Goal: Task Accomplishment & Management: Manage account settings

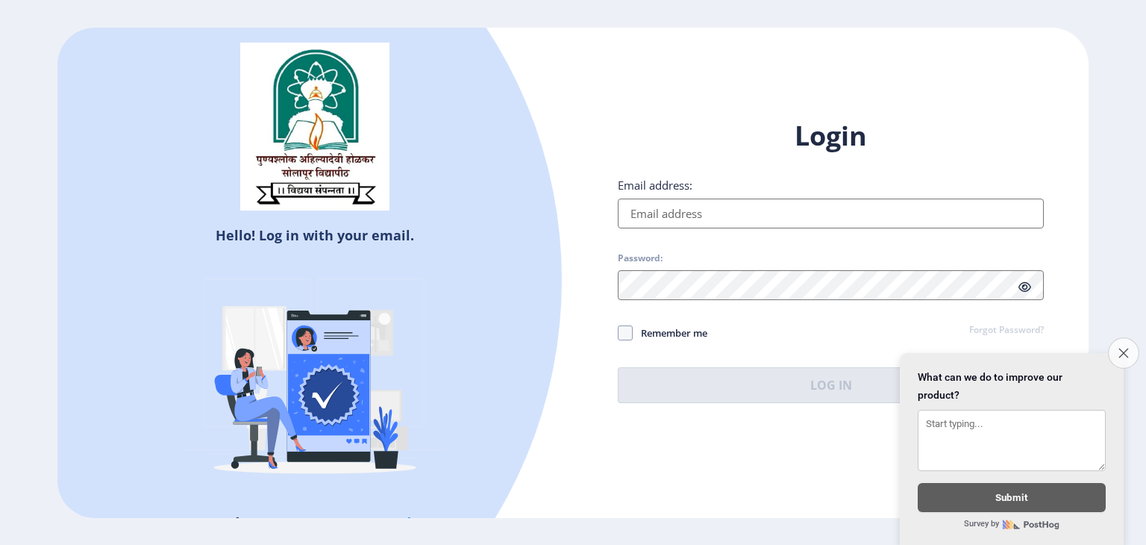
type input "[EMAIL_ADDRESS][DOMAIN_NAME]"
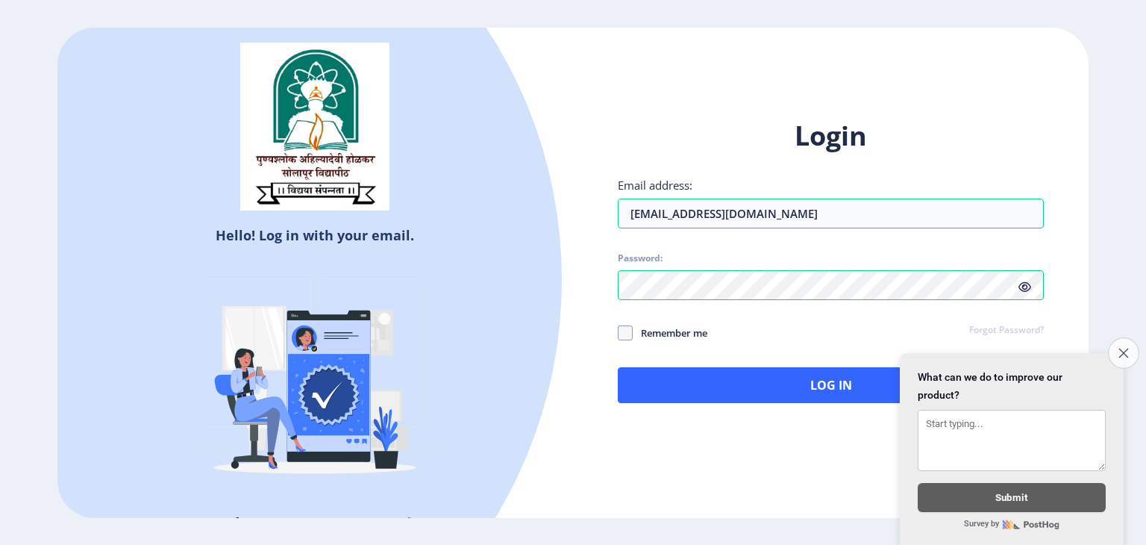
click at [1122, 348] on icon "Close survey" at bounding box center [1123, 353] width 10 height 10
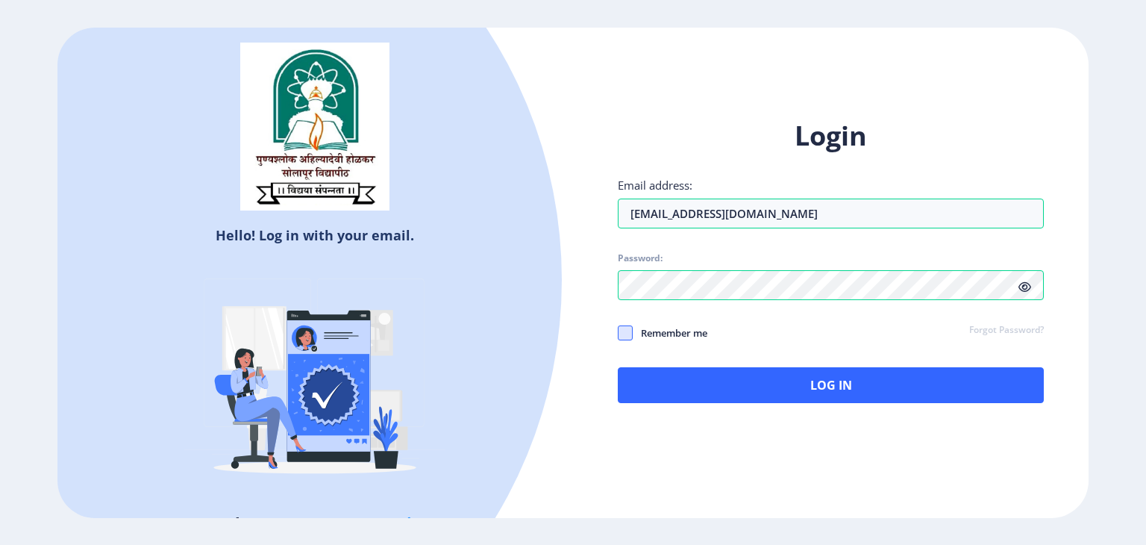
click at [630, 332] on span at bounding box center [625, 332] width 15 height 15
click at [618, 332] on input "Remember me" at bounding box center [618, 332] width 1 height 1
checkbox input "true"
click at [1022, 286] on icon at bounding box center [1024, 286] width 13 height 11
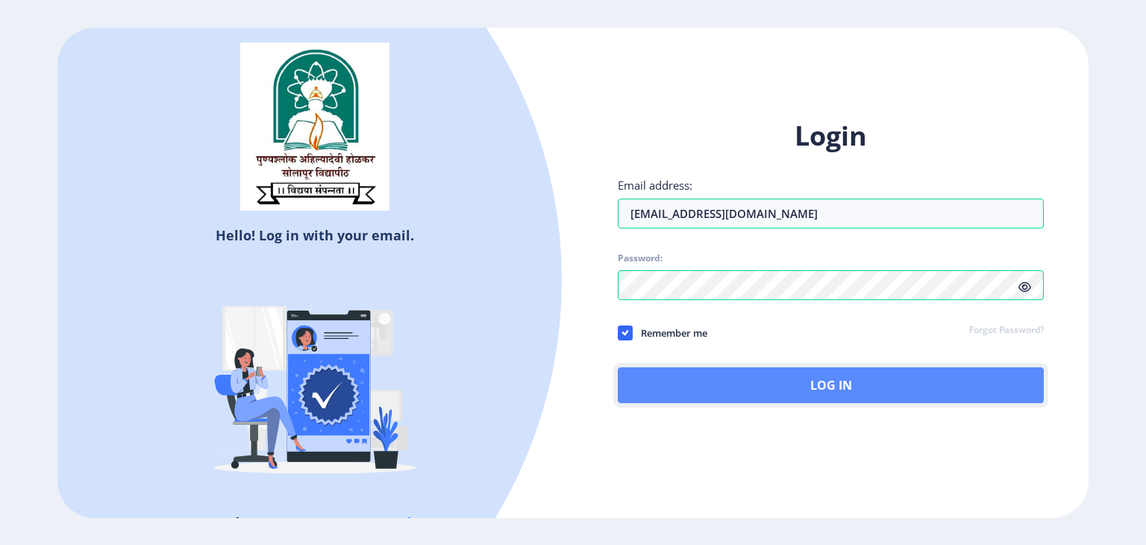
click at [841, 386] on button "Log In" at bounding box center [831, 385] width 426 height 36
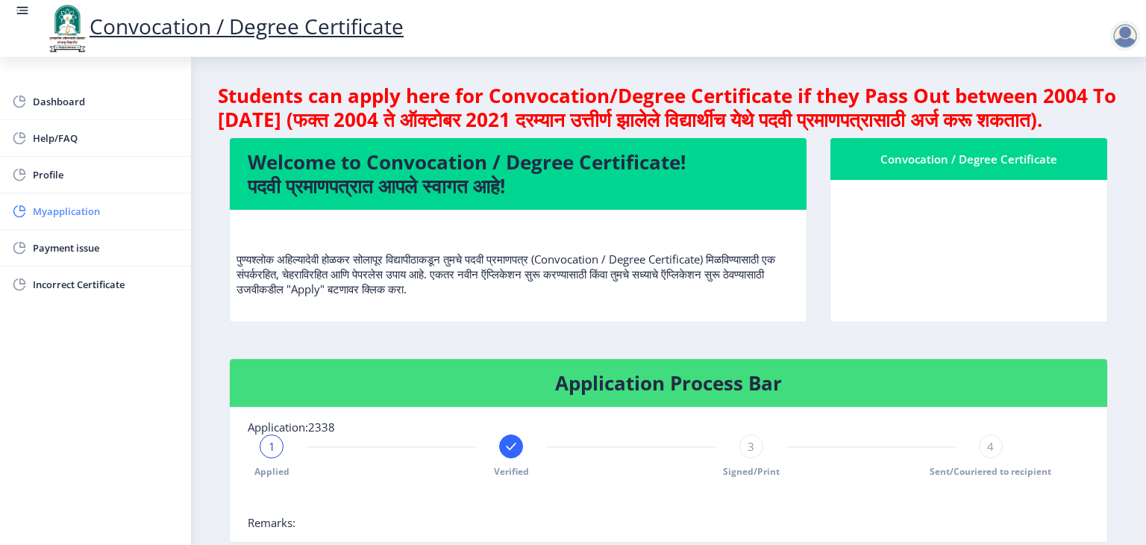
click at [87, 210] on span "Myapplication" at bounding box center [106, 211] width 146 height 18
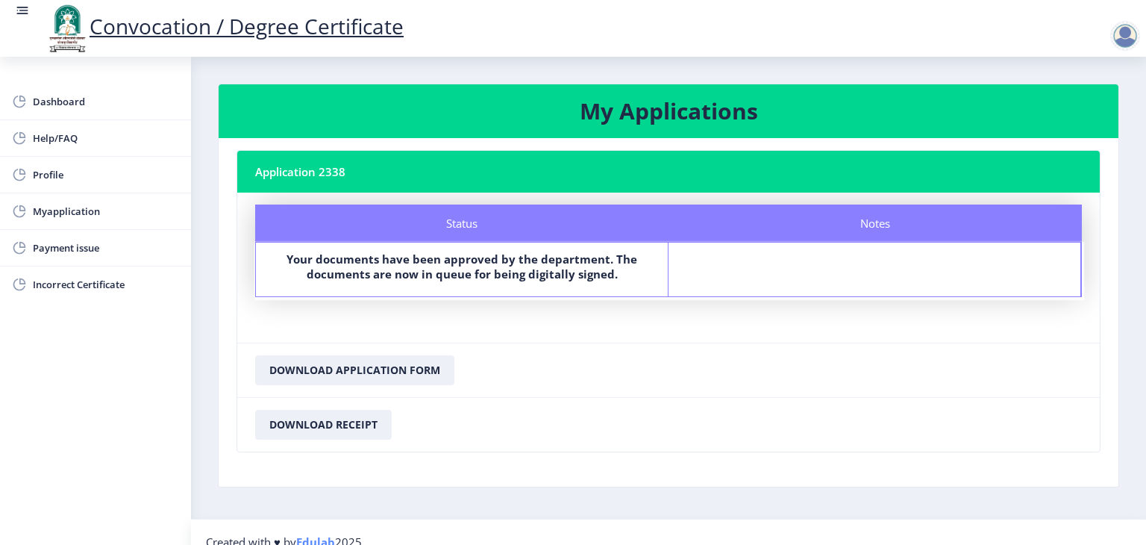
scroll to position [18, 0]
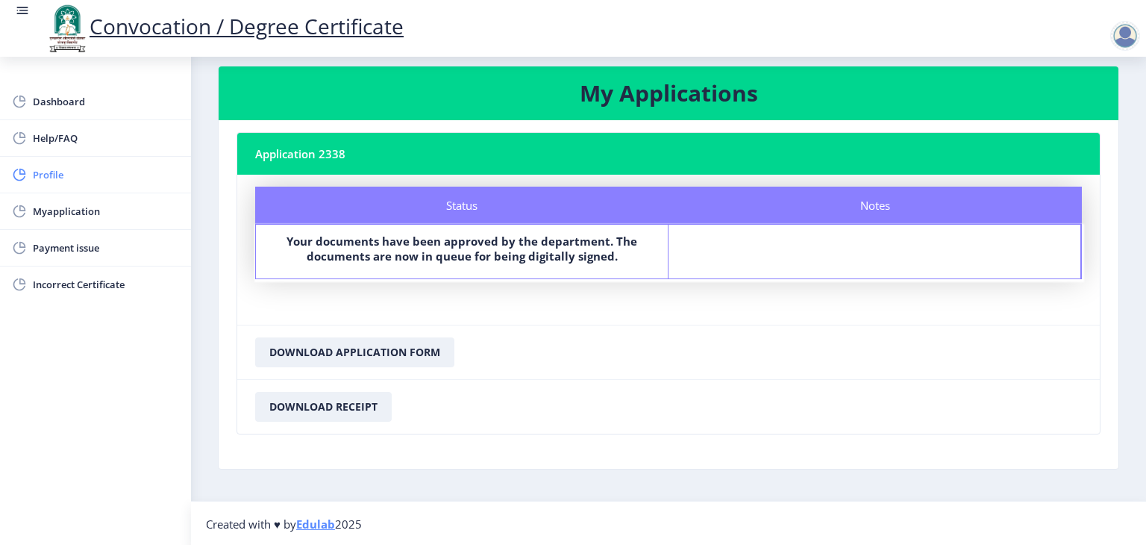
click at [65, 175] on span "Profile" at bounding box center [106, 175] width 146 height 18
select select
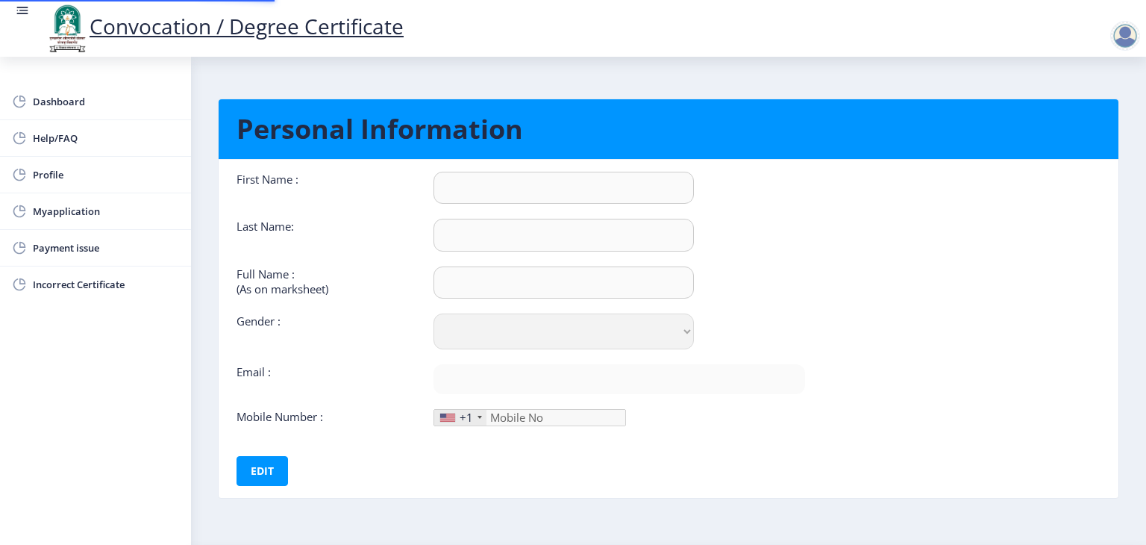
type input "Mahesh"
type input "Gund"
type input "[PERSON_NAME]"
select select "[DEMOGRAPHIC_DATA]"
type input "[EMAIL_ADDRESS][DOMAIN_NAME]"
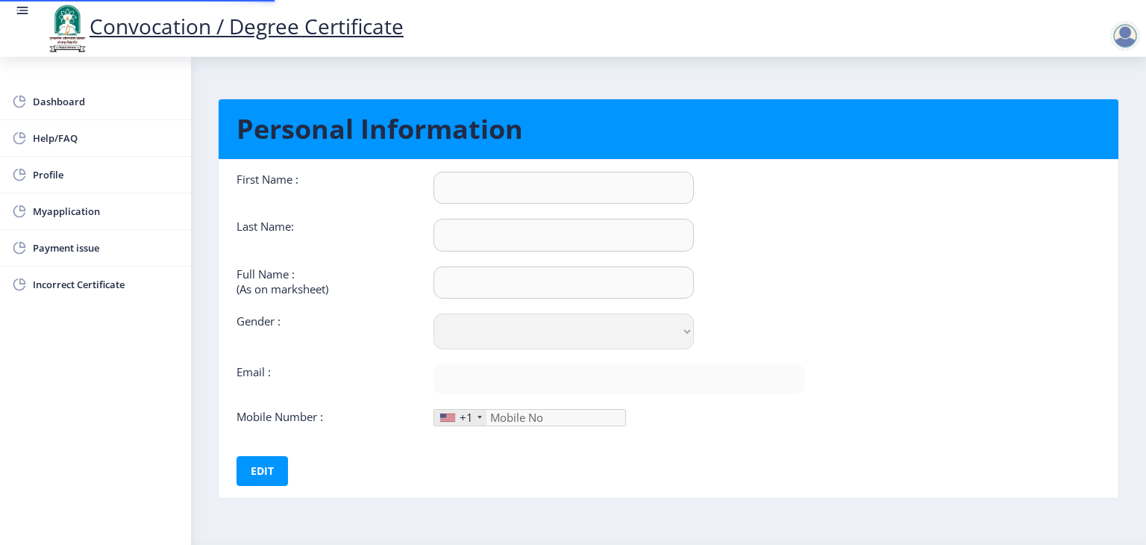
type input "8956307718"
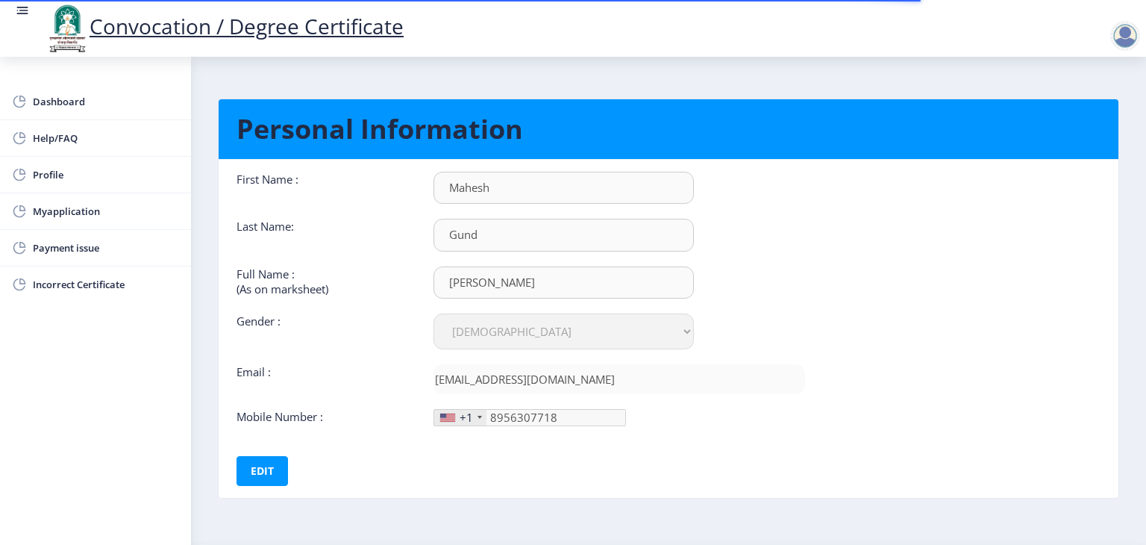
scroll to position [43, 0]
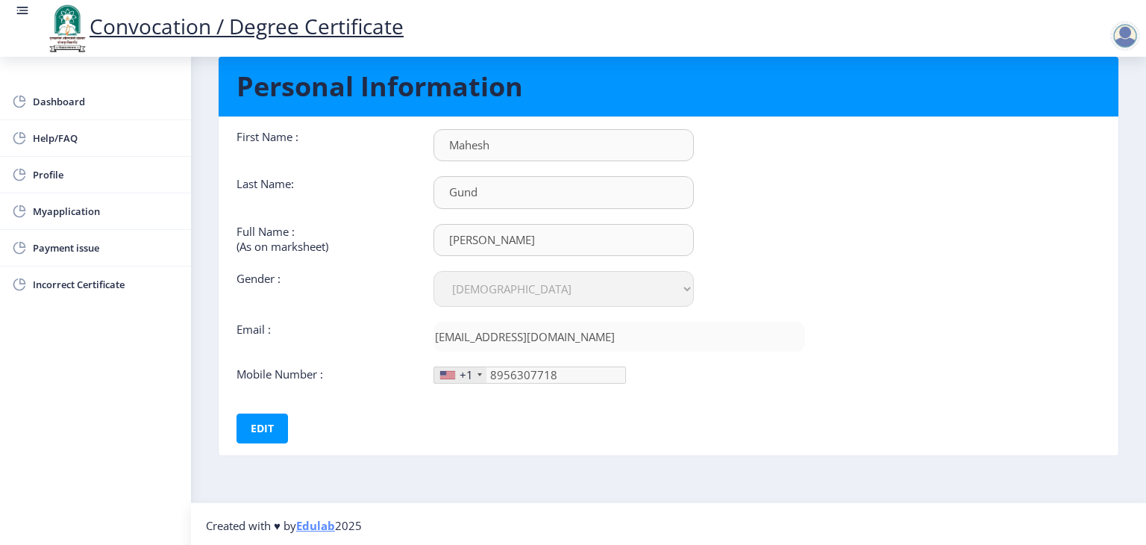
click at [474, 372] on div "+1" at bounding box center [460, 375] width 52 height 16
click at [257, 421] on button "Edit" at bounding box center [261, 428] width 51 height 30
click at [475, 374] on div "+1" at bounding box center [460, 375] width 52 height 16
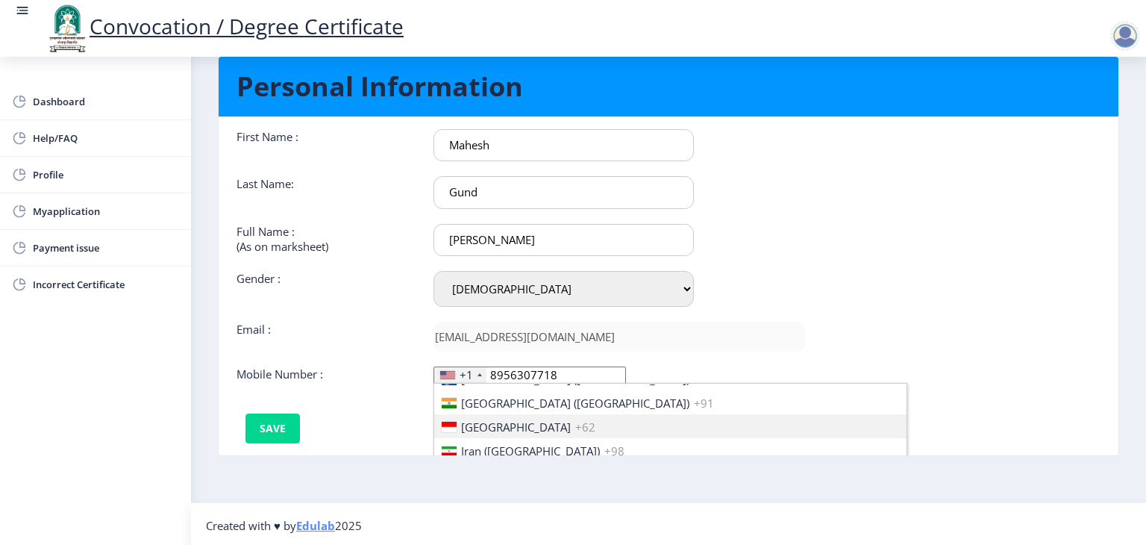
scroll to position [2354, 0]
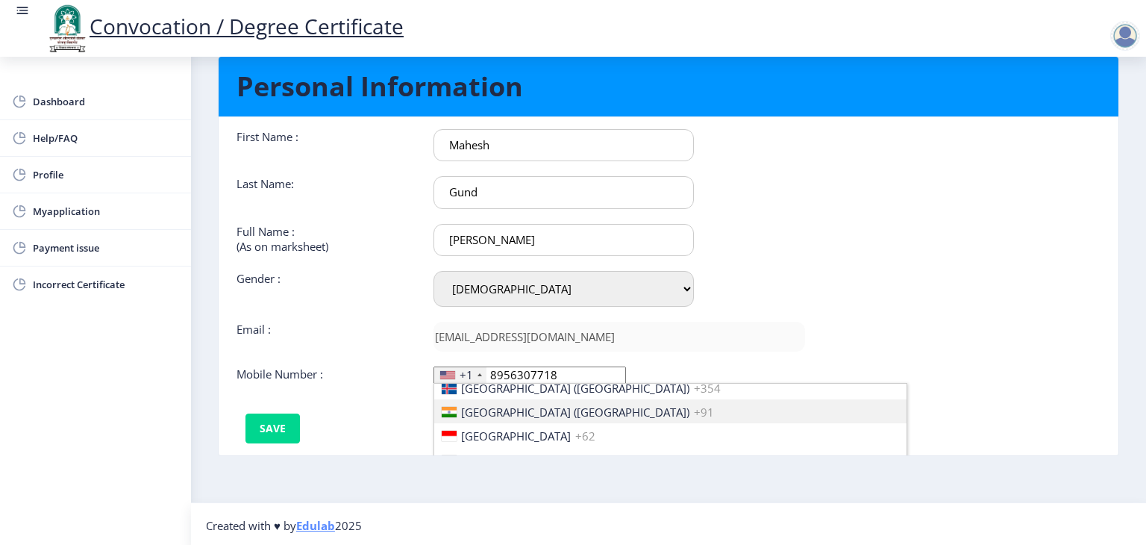
click at [488, 414] on span "[GEOGRAPHIC_DATA] ([GEOGRAPHIC_DATA])" at bounding box center [575, 411] width 228 height 15
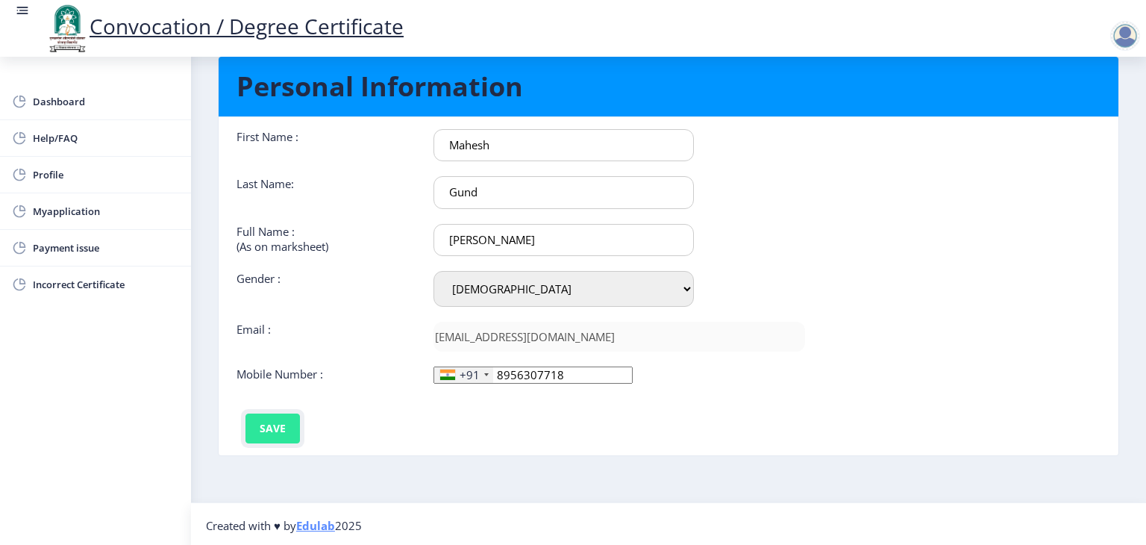
click at [270, 424] on button "Save" at bounding box center [272, 428] width 54 height 30
click at [574, 411] on div "First Name : Mahesh Last Name: Gund Full Name : (As on marksheet) [PERSON_NAME]…" at bounding box center [520, 286] width 591 height 314
click at [78, 98] on span "Dashboard" at bounding box center [106, 102] width 146 height 18
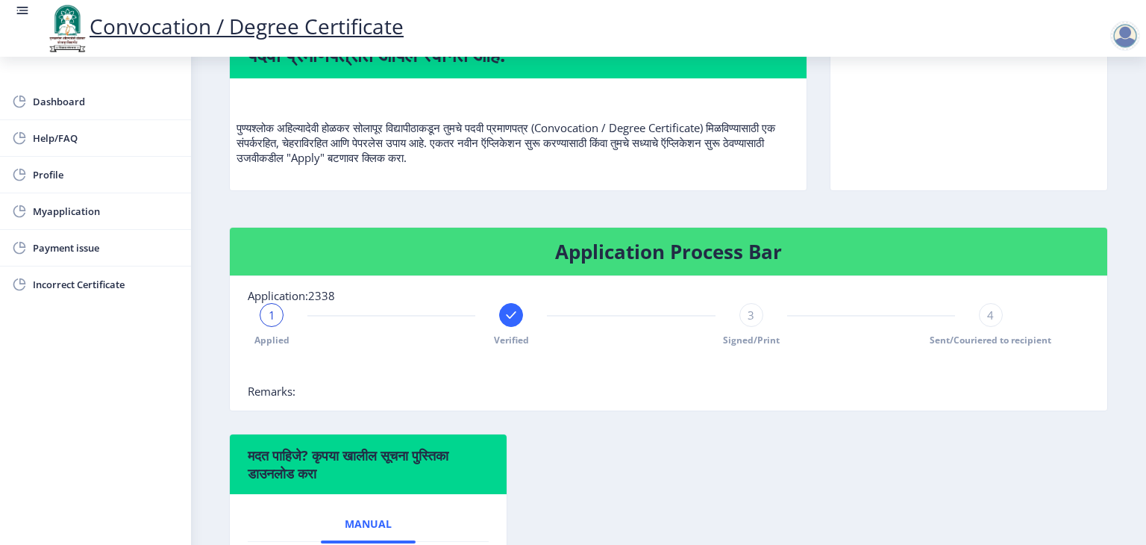
scroll to position [146, 0]
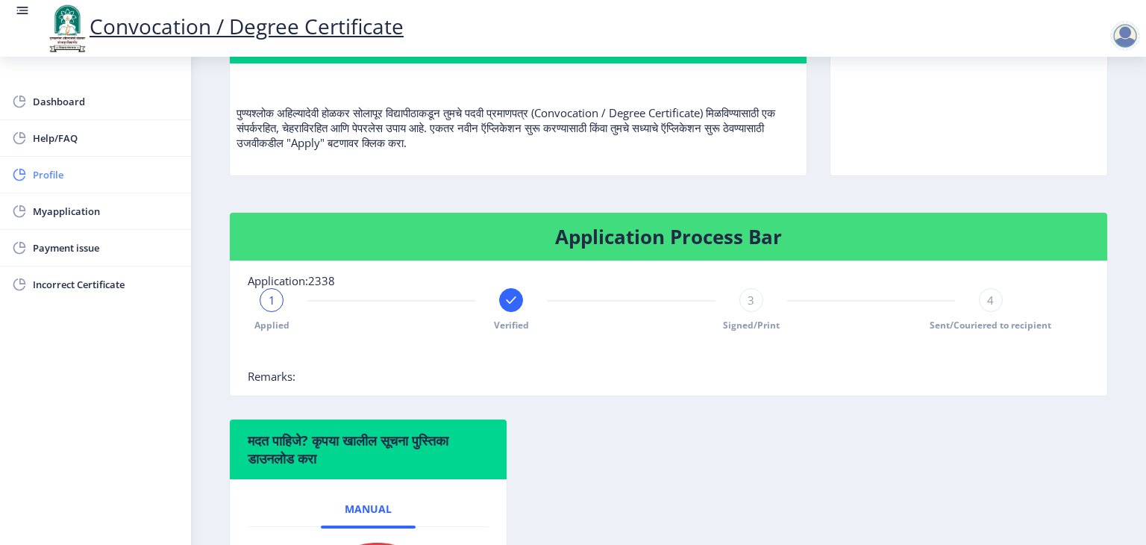
click at [57, 175] on span "Profile" at bounding box center [106, 175] width 146 height 18
select select
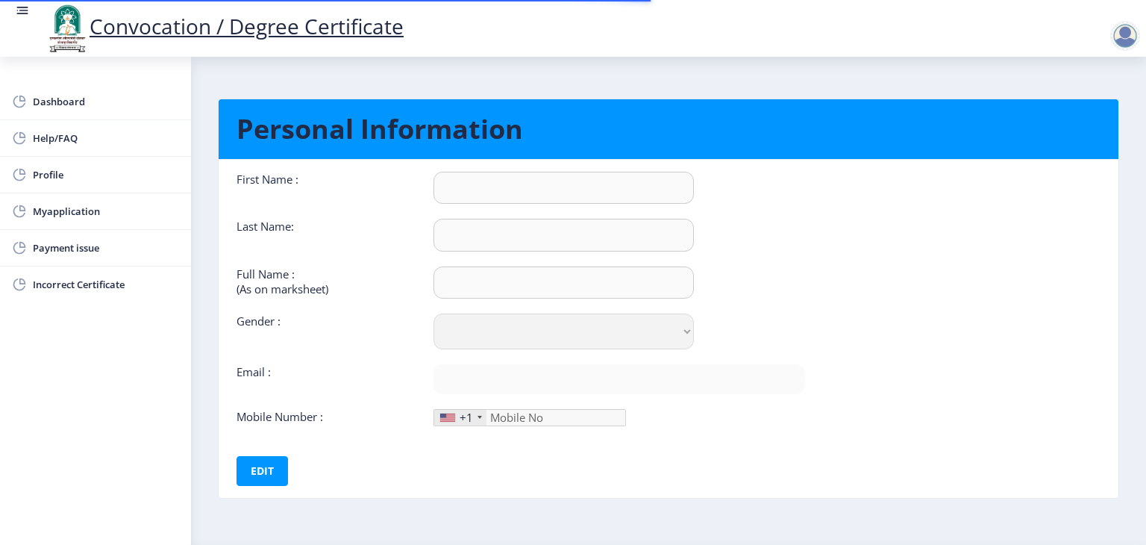
scroll to position [43, 0]
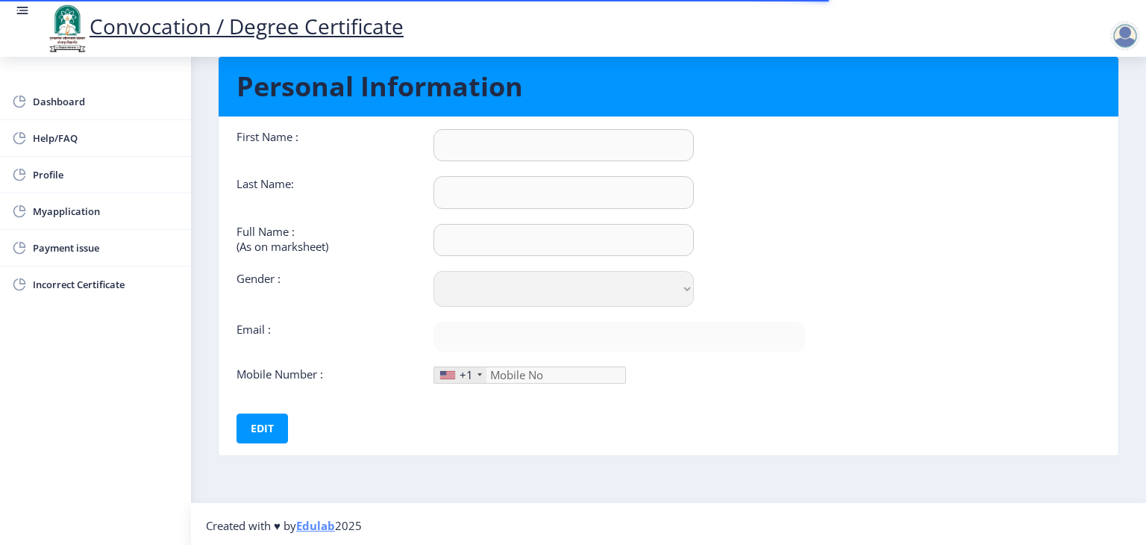
type input "Mahesh"
type input "Gund"
type input "[PERSON_NAME]"
select select "[DEMOGRAPHIC_DATA]"
type input "[EMAIL_ADDRESS][DOMAIN_NAME]"
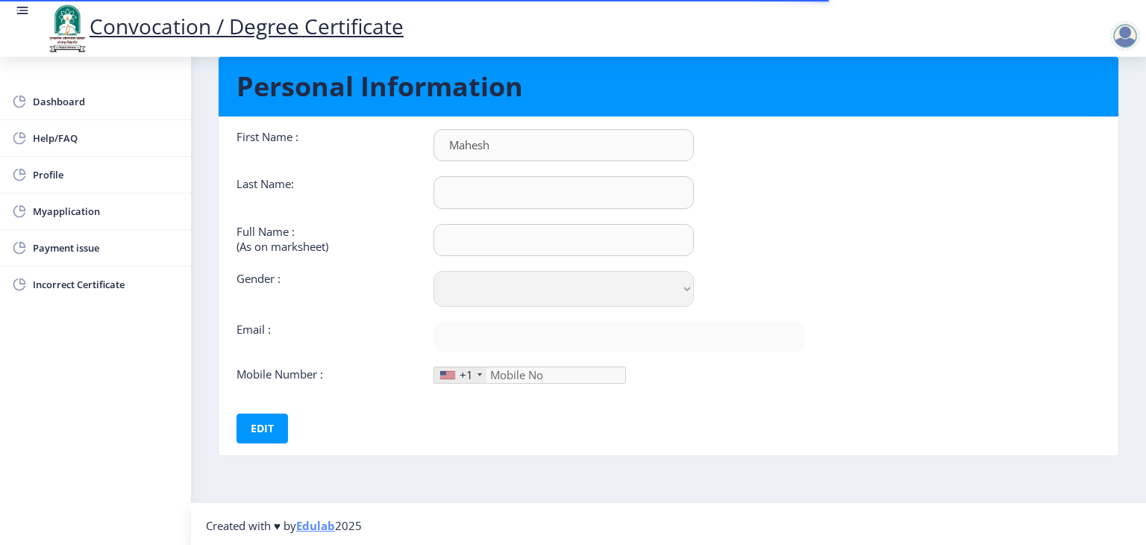
type input "8956307718"
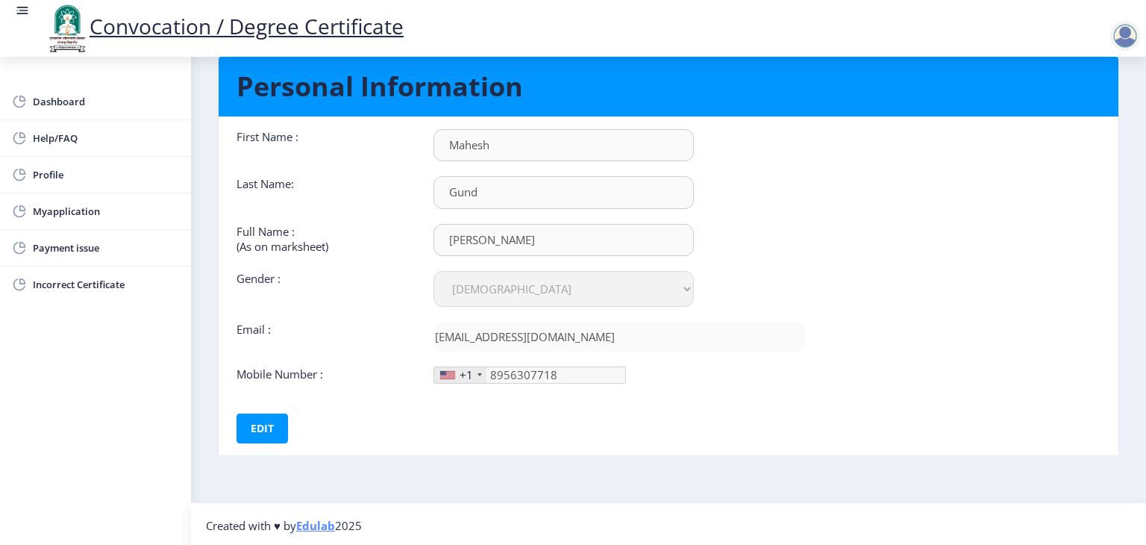
click at [536, 421] on div "First Name : Mahesh Last Name: Gund Full Name : (As on marksheet) [PERSON_NAME]…" at bounding box center [520, 286] width 591 height 314
click at [685, 406] on div "First Name : Mahesh Last Name: Gund Full Name : (As on marksheet) [PERSON_NAME]…" at bounding box center [520, 286] width 591 height 314
click at [477, 373] on div at bounding box center [479, 374] width 4 height 3
click at [251, 431] on button "Edit" at bounding box center [261, 428] width 51 height 30
click at [476, 374] on div "+1" at bounding box center [460, 375] width 52 height 16
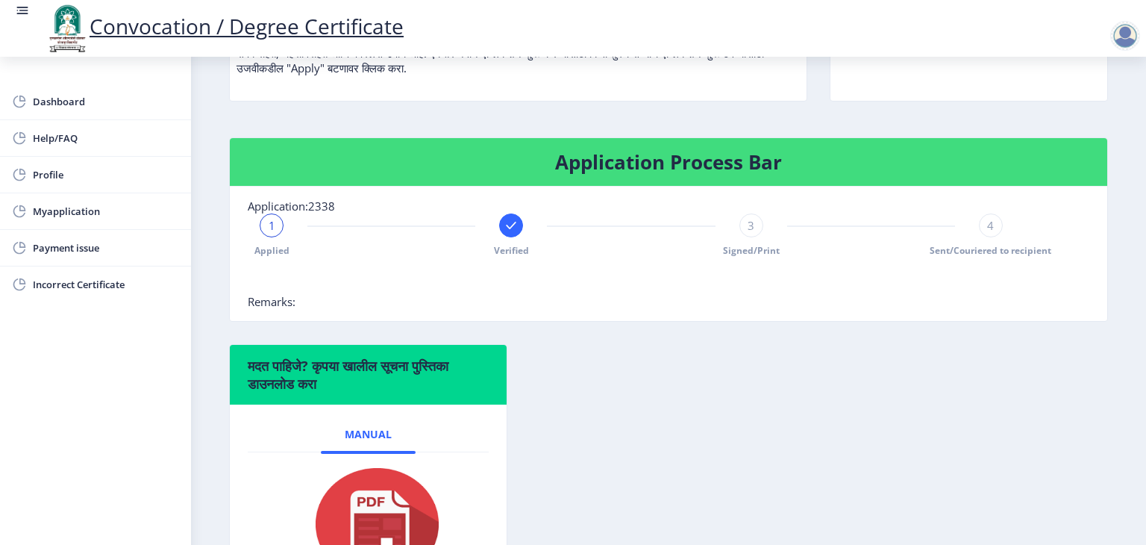
scroll to position [224, 0]
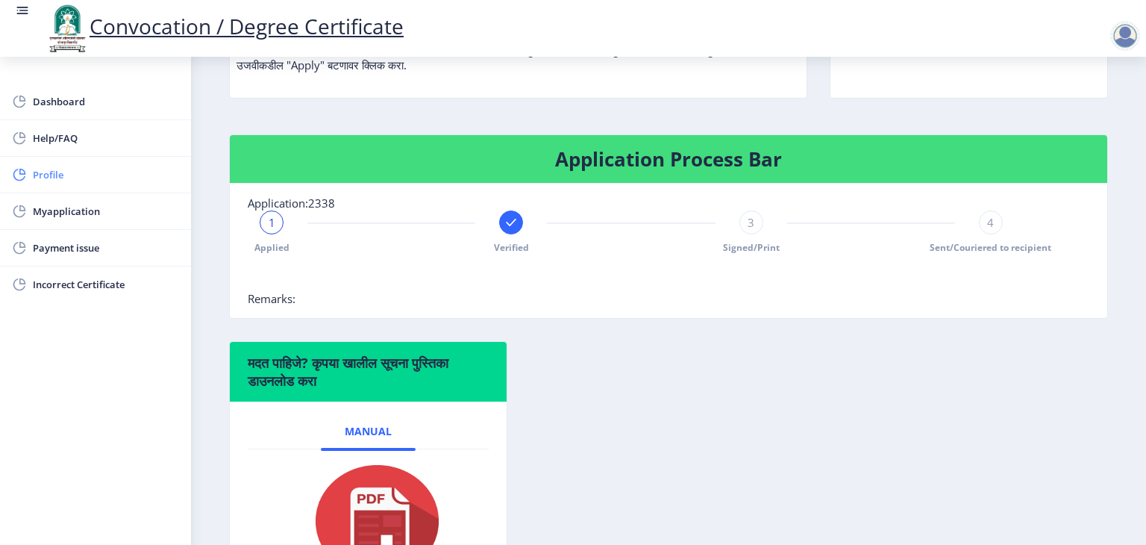
click at [65, 172] on span "Profile" at bounding box center [106, 175] width 146 height 18
select select
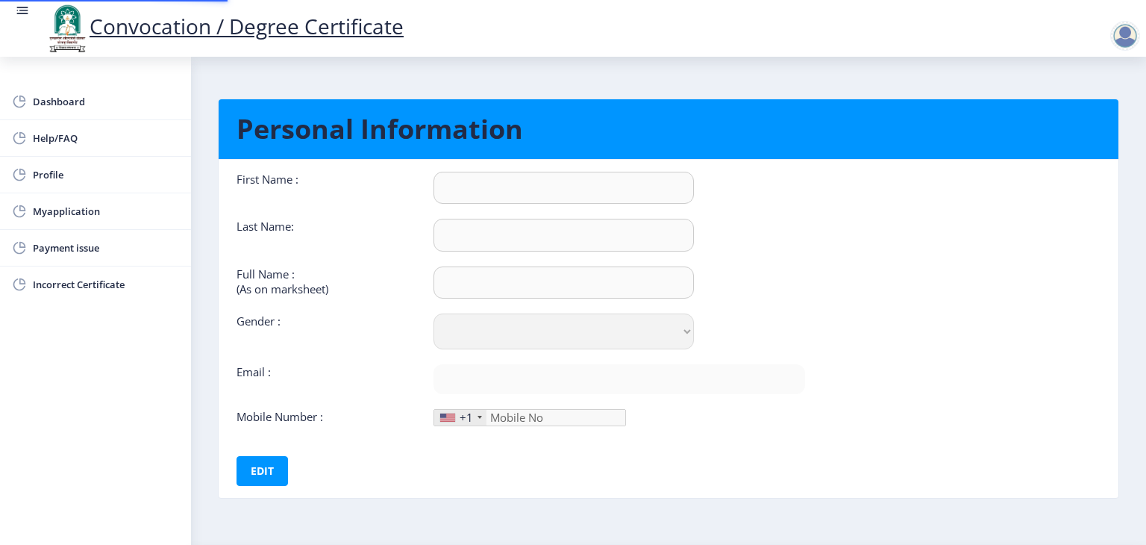
type input "Mahesh"
type input "Gund"
type input "[PERSON_NAME]"
select select "[DEMOGRAPHIC_DATA]"
type input "[EMAIL_ADDRESS][DOMAIN_NAME]"
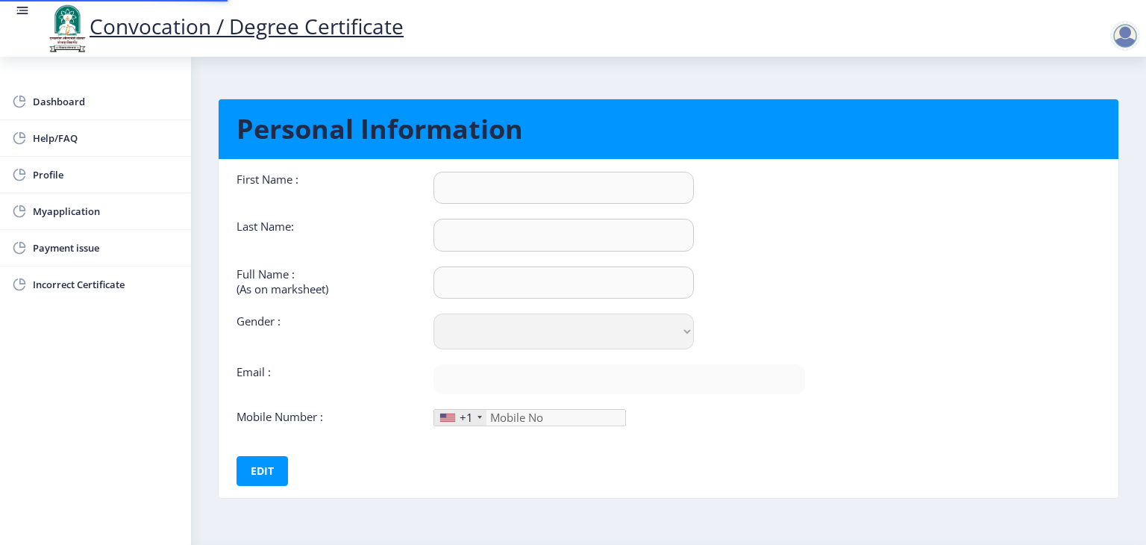
type input "8956307718"
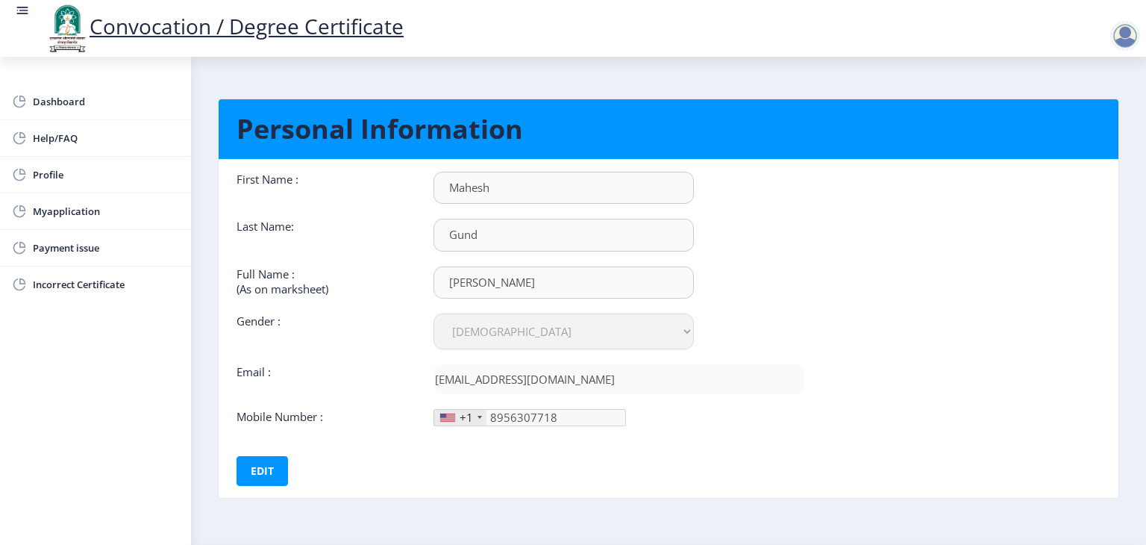
scroll to position [42, 0]
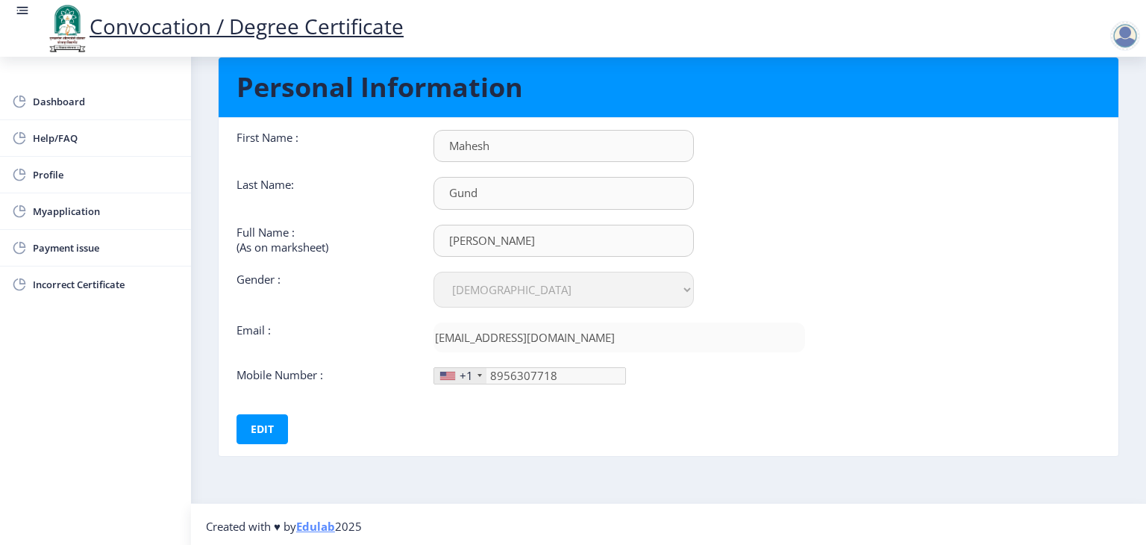
click at [471, 374] on div "+1" at bounding box center [460, 376] width 52 height 16
click at [269, 430] on button "Edit" at bounding box center [261, 429] width 51 height 30
click at [470, 377] on div "+1" at bounding box center [466, 375] width 13 height 15
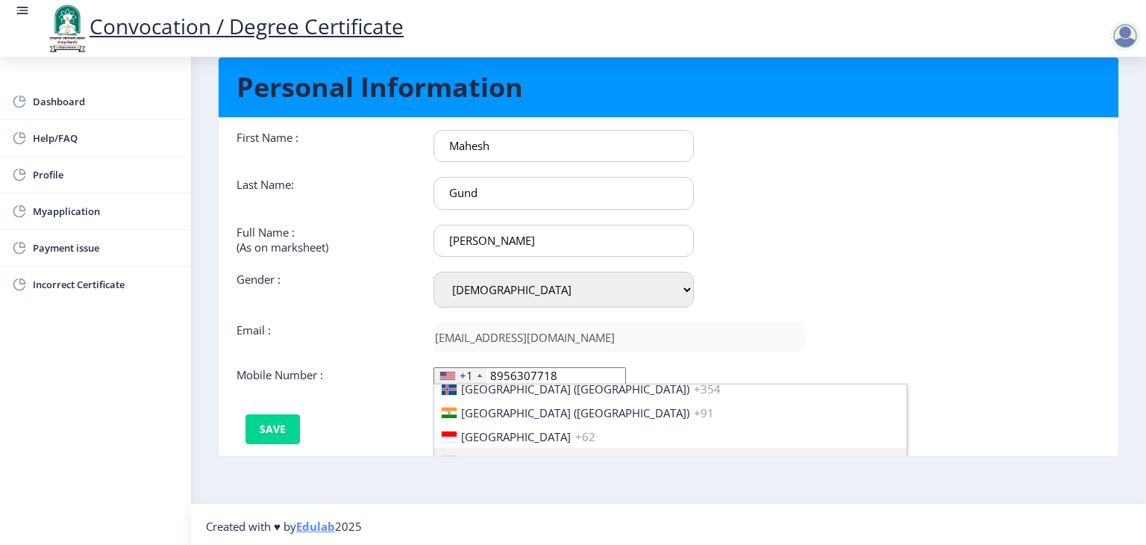
scroll to position [2348, 0]
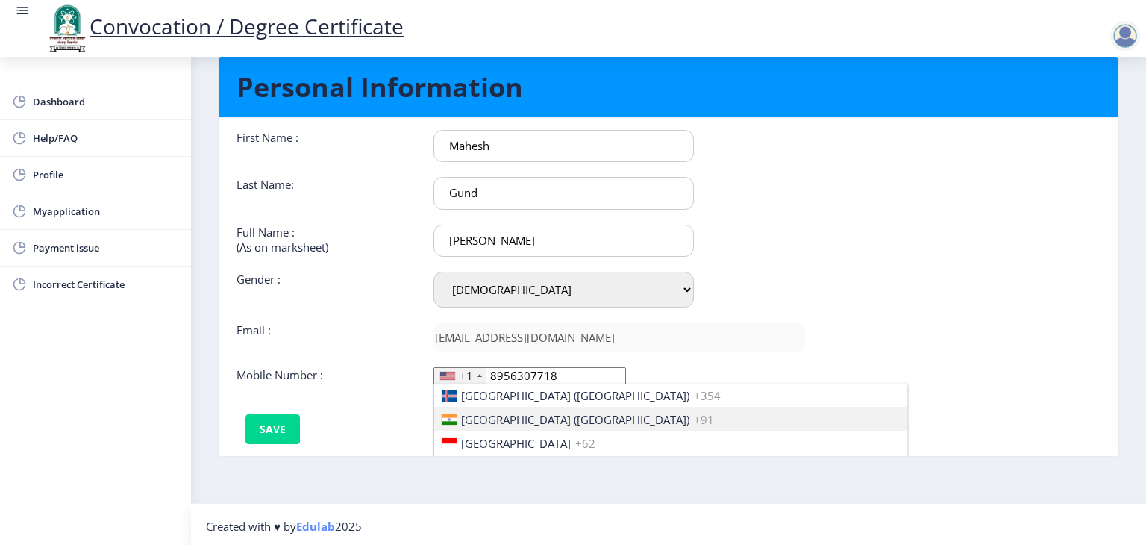
click at [550, 416] on li "[GEOGRAPHIC_DATA] ([GEOGRAPHIC_DATA]) +91" at bounding box center [670, 419] width 472 height 24
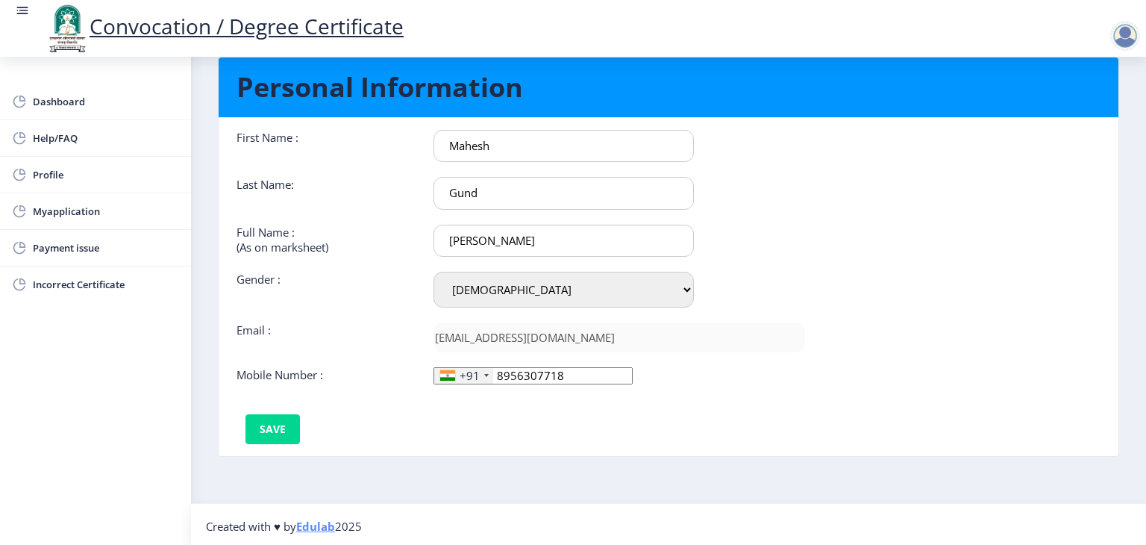
click at [460, 419] on div "First Name : Mahesh Last Name: Gund Full Name : (As on marksheet) [PERSON_NAME]…" at bounding box center [520, 287] width 591 height 314
click at [274, 424] on button "Save" at bounding box center [272, 429] width 54 height 30
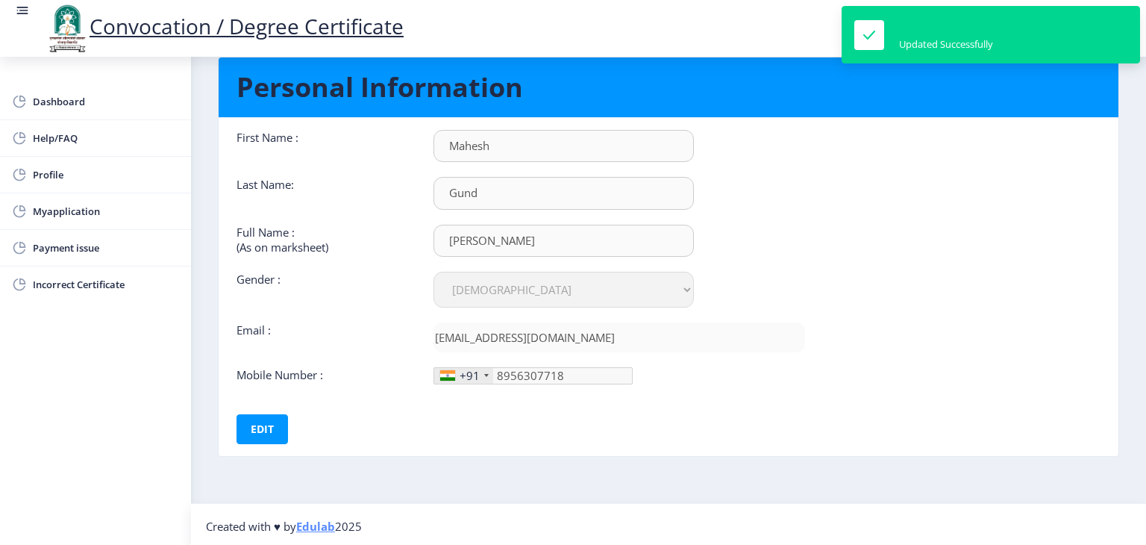
click at [477, 395] on div "First Name : Mahesh Last Name: Gund Full Name : (As on marksheet) [PERSON_NAME]…" at bounding box center [520, 287] width 591 height 314
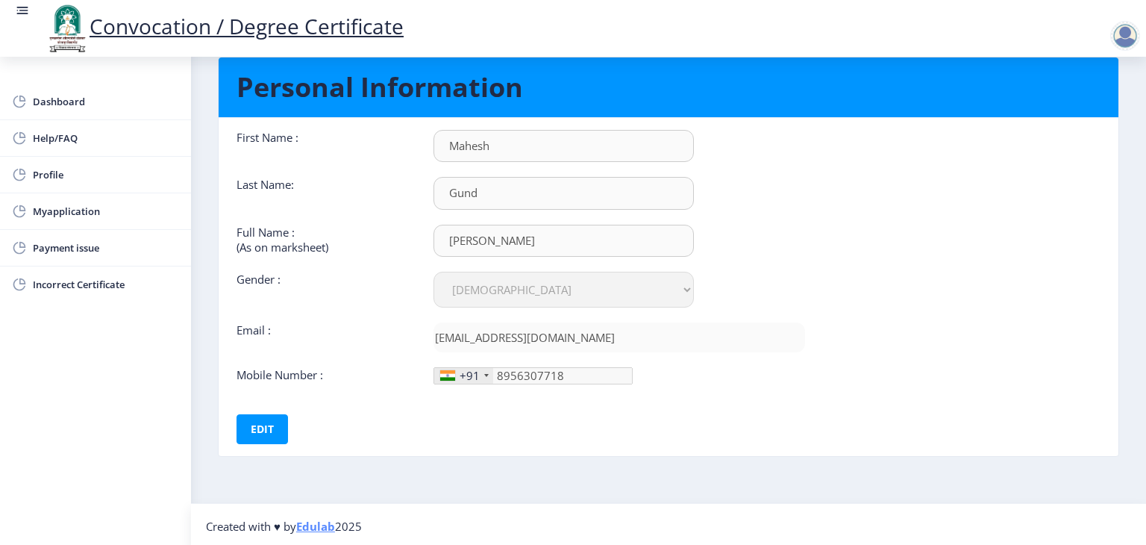
click at [454, 460] on ngx-profile "Personal Information First Name : [PERSON_NAME] Last Name: Gund Full Name : (As…" at bounding box center [668, 268] width 901 height 452
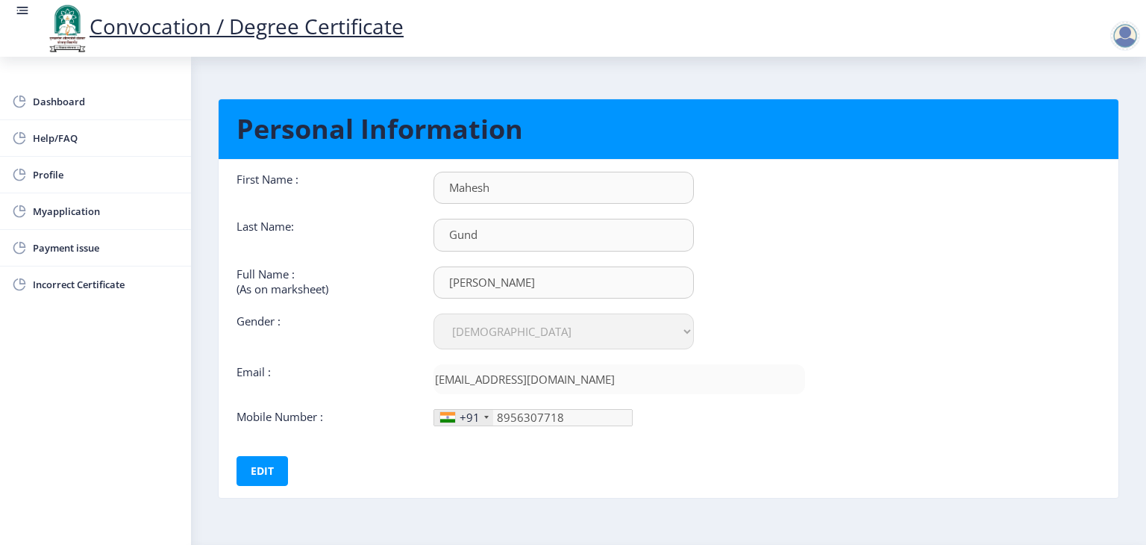
scroll to position [43, 0]
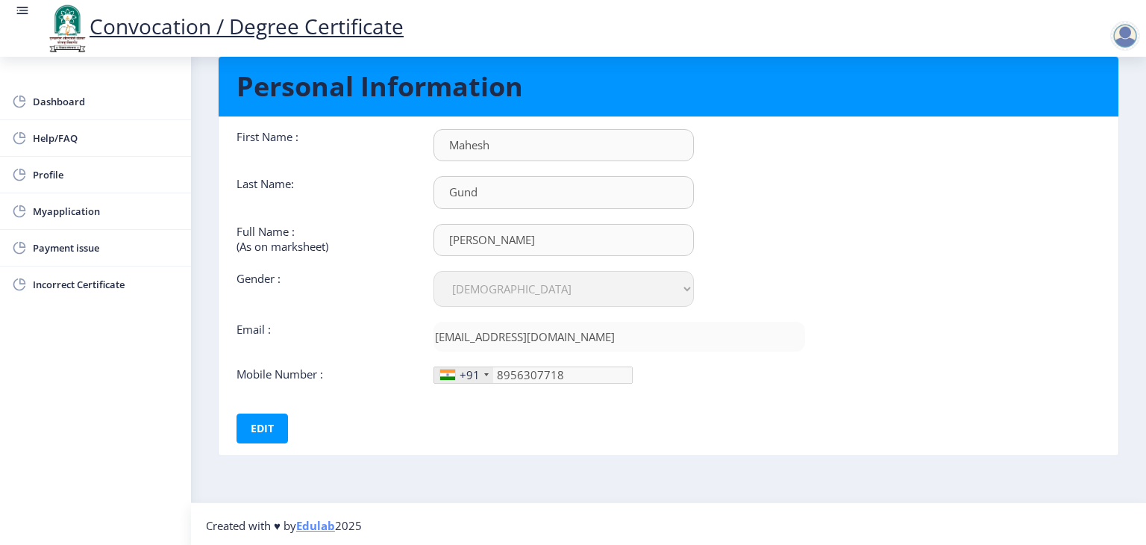
click at [1125, 37] on div at bounding box center [1125, 36] width 30 height 30
click at [700, 187] on div "Gund" at bounding box center [619, 192] width 394 height 32
click at [1129, 23] on div at bounding box center [1125, 36] width 30 height 30
click at [1085, 123] on span "Log out" at bounding box center [1085, 116] width 95 height 18
